Goal: Task Accomplishment & Management: Manage account settings

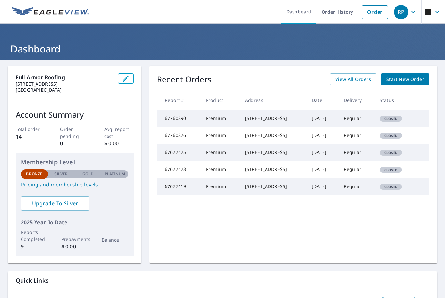
click at [426, 8] on icon "button" at bounding box center [428, 12] width 8 height 8
click at [148, 269] on div "Full Armor Roofing [STREET_ADDRESS] Account Summary Total order 14 Order pendin…" at bounding box center [222, 194] width 445 height 269
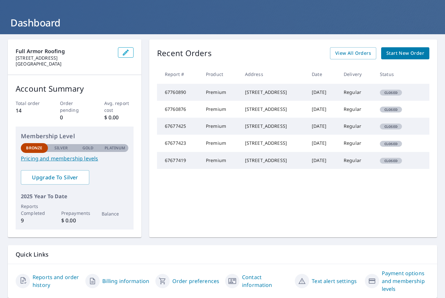
scroll to position [26, 0]
click at [406, 277] on link "Payment options and membership levels" at bounding box center [406, 280] width 48 height 23
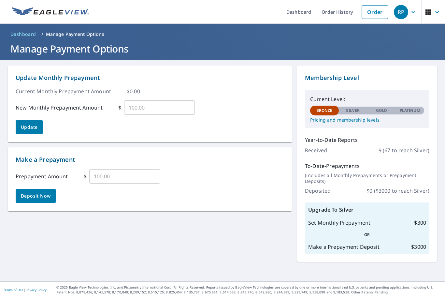
click at [93, 35] on p "Manage Payment Options" at bounding box center [75, 34] width 58 height 7
click at [75, 35] on p "Manage Payment Options" at bounding box center [75, 34] width 58 height 7
click at [84, 36] on p "Manage Payment Options" at bounding box center [75, 34] width 58 height 7
click at [81, 37] on ol "Dashboard / Manage Payment Options" at bounding box center [222, 34] width 429 height 10
click at [72, 36] on p "Manage Payment Options" at bounding box center [75, 34] width 58 height 7
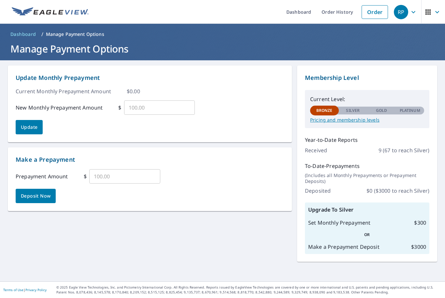
click at [408, 13] on span "RP" at bounding box center [406, 12] width 25 height 16
click at [257, 246] on div "Update Monthly Prepayment Current Monthly Prepayment Amount $ 0.00 New Monthly …" at bounding box center [222, 170] width 445 height 221
click at [297, 13] on link "Dashboard" at bounding box center [298, 12] width 35 height 24
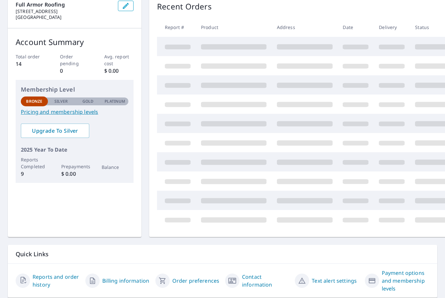
scroll to position [72, 0]
click at [124, 278] on link "Billing information" at bounding box center [125, 281] width 47 height 8
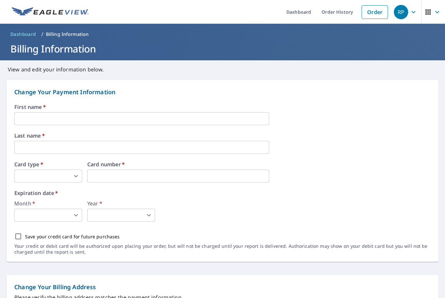
click at [235, 129] on div "First name   * ​ Last name   * ​ Card type   * ​ 0 ​ Card number   * Card numbe…" at bounding box center [222, 182] width 416 height 157
click at [240, 120] on input "text" at bounding box center [141, 118] width 255 height 13
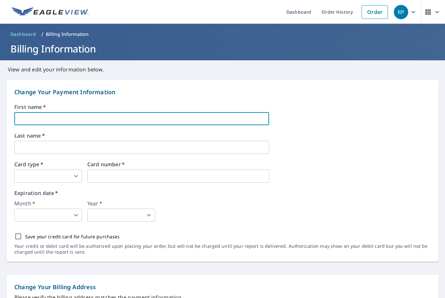
type input "R"
type input "[PERSON_NAME]"
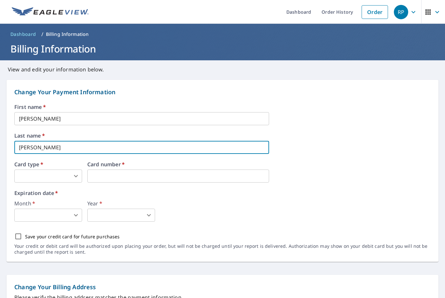
type input "[PERSON_NAME]"
click at [65, 172] on body "RP RP Dashboard Order History Order RP Dashboard / Billing Information Billing …" at bounding box center [222, 149] width 445 height 298
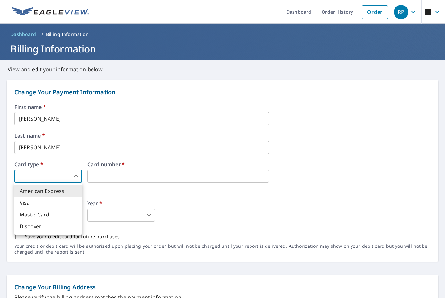
click at [50, 205] on li "Visa" at bounding box center [48, 203] width 68 height 12
type input "2"
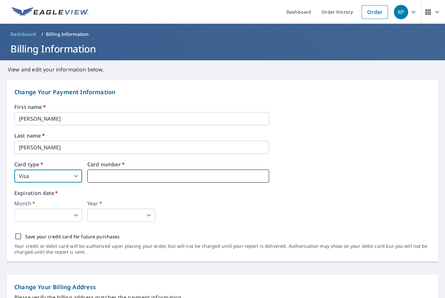
click at [119, 172] on iframe at bounding box center [178, 175] width 182 height 13
click at [170, 117] on input "[PERSON_NAME]" at bounding box center [141, 118] width 255 height 13
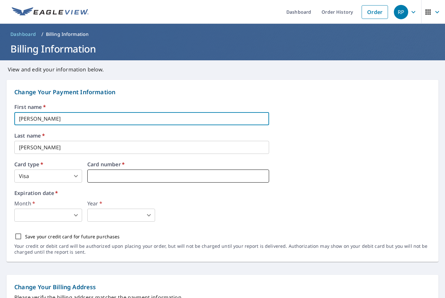
type input "[PERSON_NAME]"
click at [132, 180] on iframe at bounding box center [178, 175] width 182 height 13
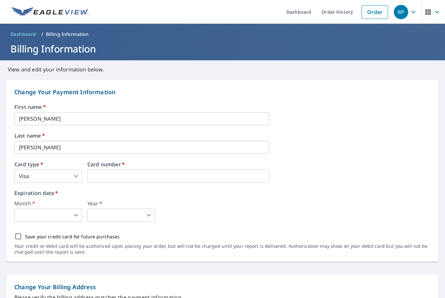
click at [71, 218] on body "RP RP Dashboard Order History Order RP Dashboard / Billing Information Billing …" at bounding box center [222, 149] width 445 height 298
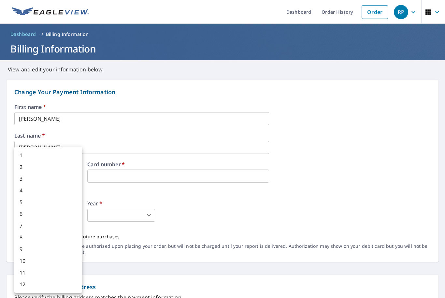
click at [50, 214] on li "6" at bounding box center [48, 214] width 68 height 12
type input "6"
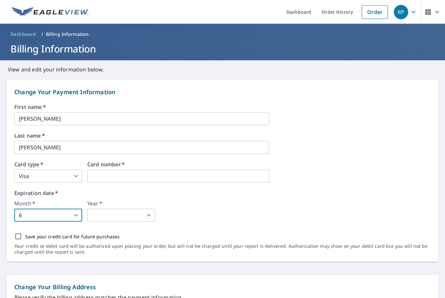
click at [124, 216] on body "RP RP Dashboard Order History Order RP Dashboard / Billing Information Billing …" at bounding box center [222, 149] width 445 height 298
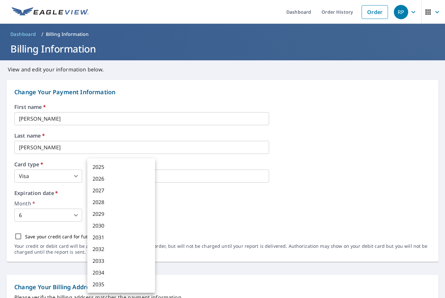
click at [119, 204] on li "2028" at bounding box center [121, 202] width 68 height 12
type input "2028"
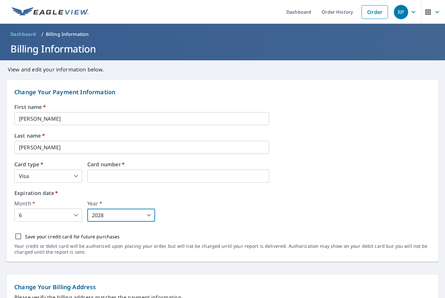
click at [24, 237] on input "Save your credit card for future purchases" at bounding box center [18, 236] width 14 height 14
checkbox input "true"
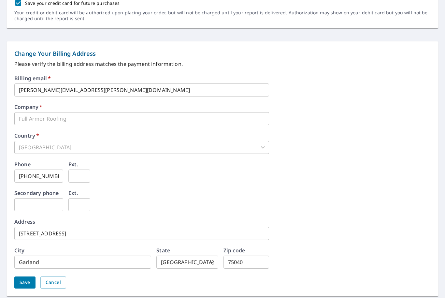
scroll to position [233, 0]
click at [37, 178] on input "[PHONE_NUMBER]" at bounding box center [38, 176] width 49 height 13
click at [49, 209] on input "text" at bounding box center [38, 204] width 49 height 13
paste input "[PHONE_NUMBER]"
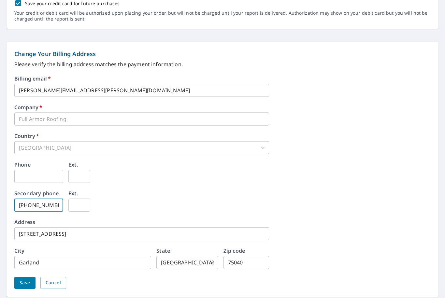
type input "[PHONE_NUMBER]"
click at [52, 174] on input "text" at bounding box center [38, 176] width 49 height 13
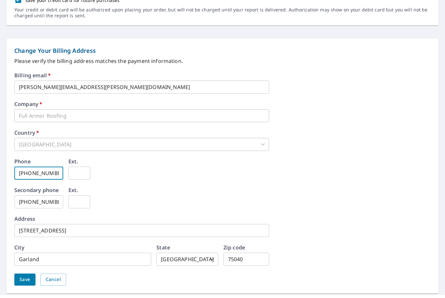
scroll to position [0, 0]
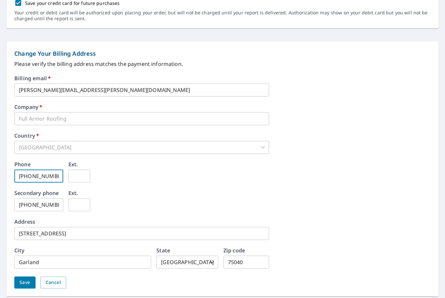
type input "[PHONE_NUMBER]"
click at [29, 283] on span "Save" at bounding box center [25, 282] width 11 height 8
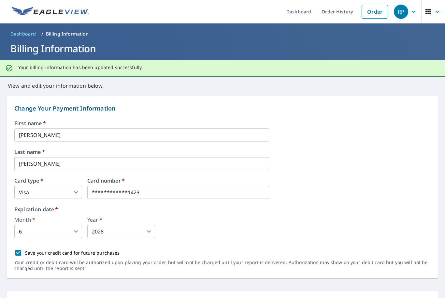
click at [26, 37] on link "Dashboard" at bounding box center [23, 34] width 31 height 10
